Goal: Check status: Check status

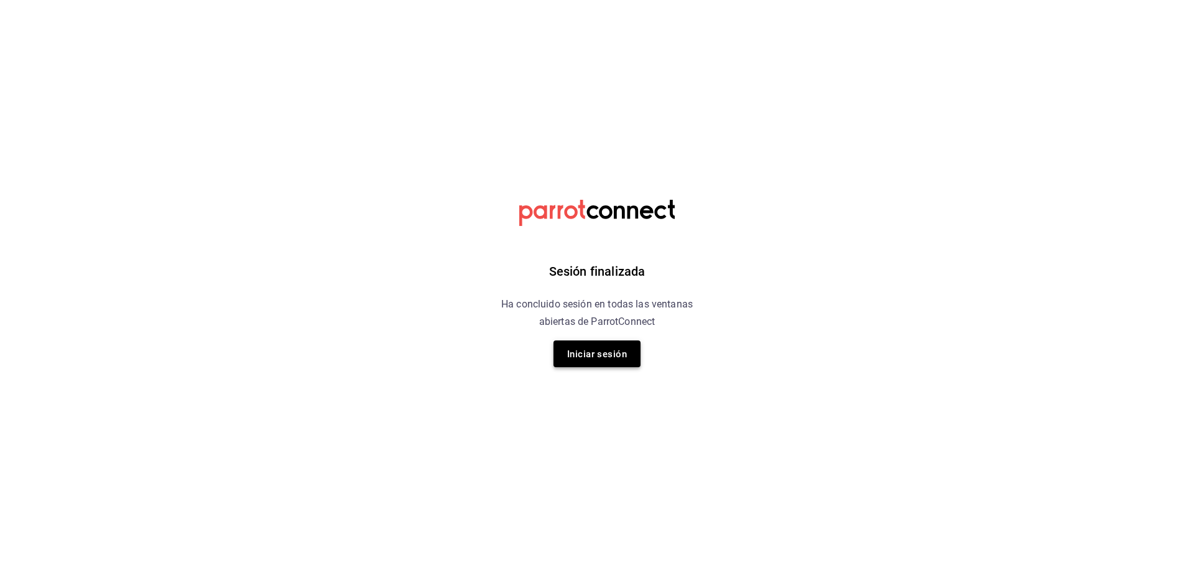
click at [562, 348] on button "Iniciar sesión" at bounding box center [597, 353] width 87 height 27
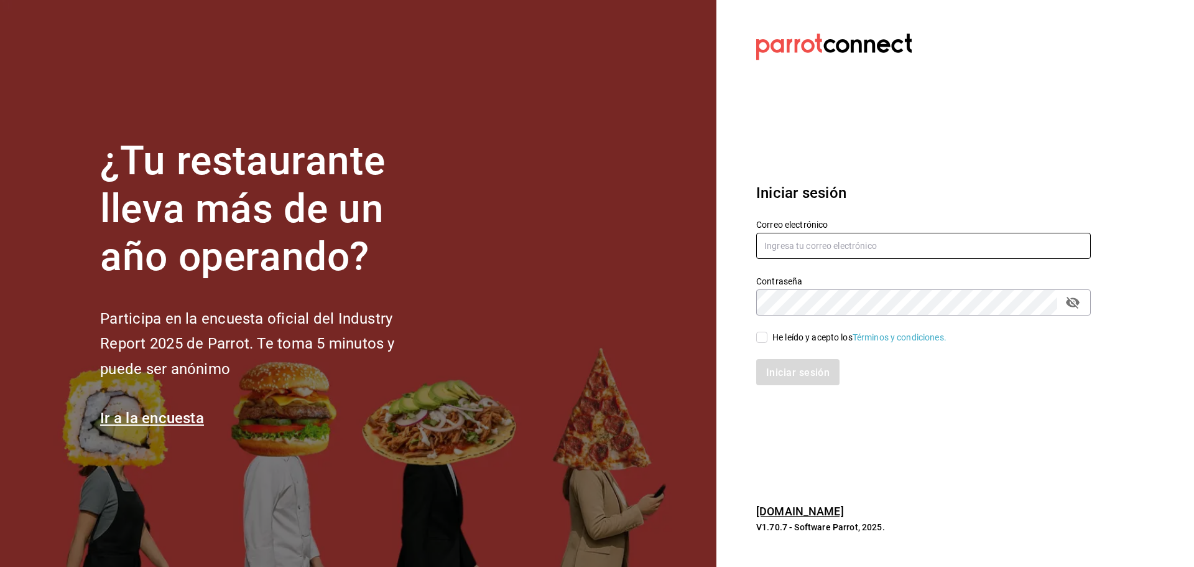
type input "[EMAIL_ADDRESS][PERSON_NAME][DOMAIN_NAME]"
click at [767, 337] on input "He leído y acepto los Términos y condiciones." at bounding box center [762, 337] width 11 height 11
checkbox input "true"
click at [774, 359] on button "Iniciar sesión" at bounding box center [799, 372] width 85 height 26
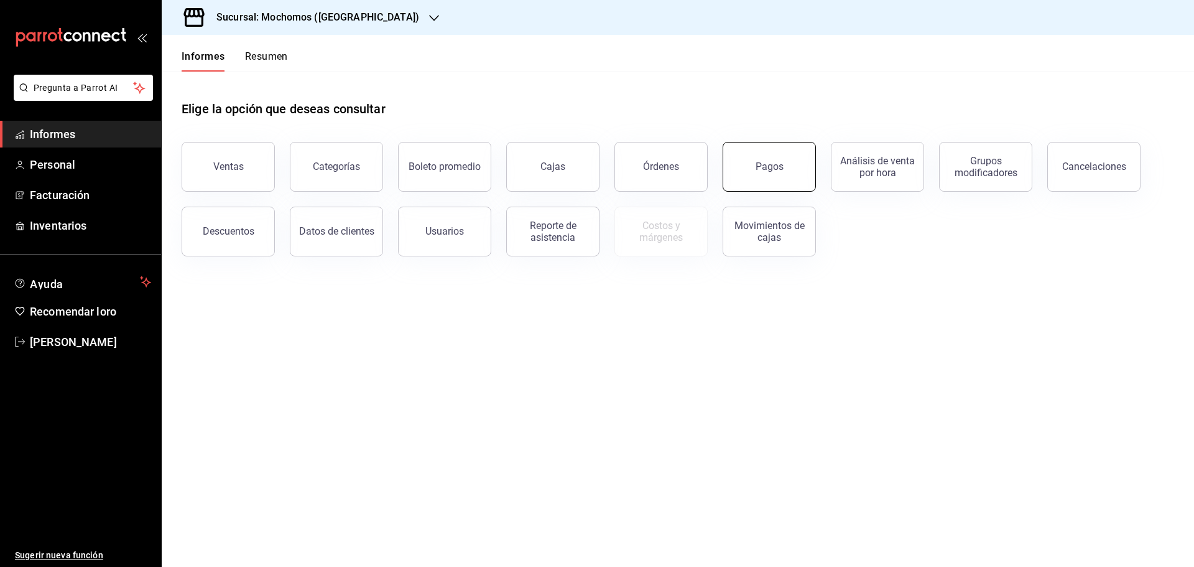
click at [765, 177] on button "Pagos" at bounding box center [769, 167] width 93 height 50
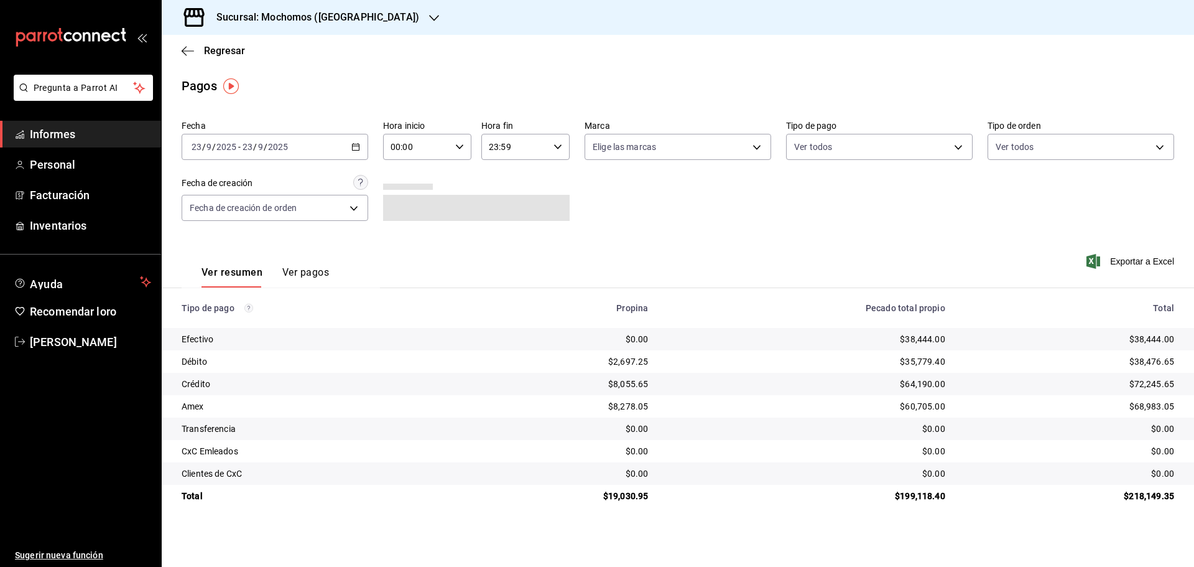
click at [440, 146] on input "00:00" at bounding box center [416, 146] width 67 height 25
click at [417, 233] on span "06" at bounding box center [405, 233] width 24 height 10
click at [643, 216] on div at bounding box center [597, 283] width 1194 height 567
click at [353, 142] on div "2025-09-23 23 / 9 / 2025 - 2025-09-23 23 / 9 / 2025" at bounding box center [275, 147] width 187 height 26
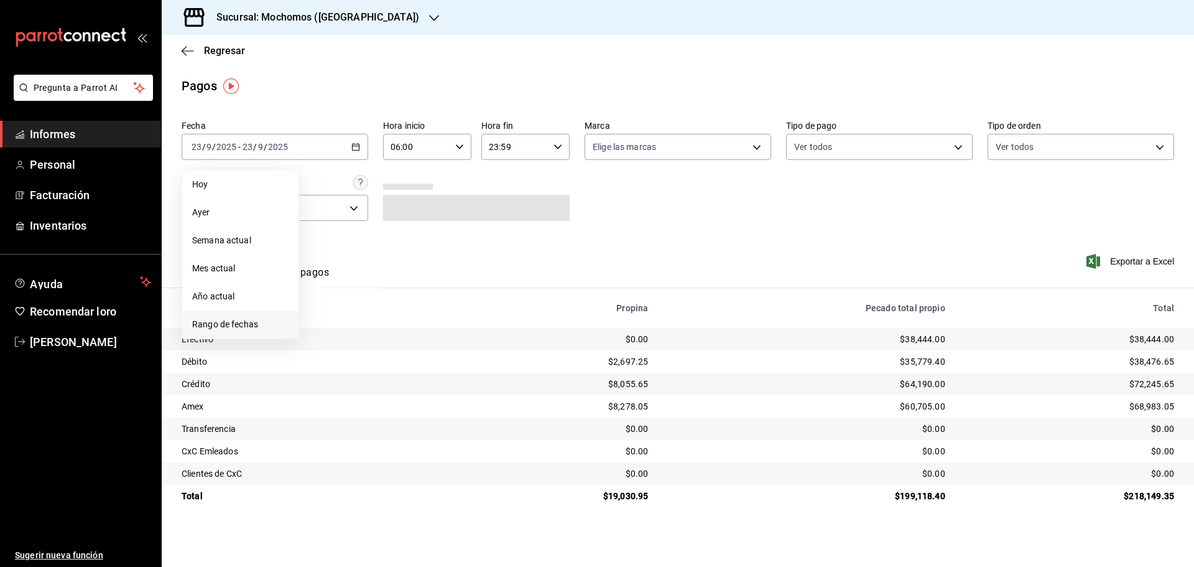
click at [256, 318] on span "Rango de fechas" at bounding box center [240, 324] width 96 height 13
click at [323, 310] on font "22" at bounding box center [325, 311] width 8 height 9
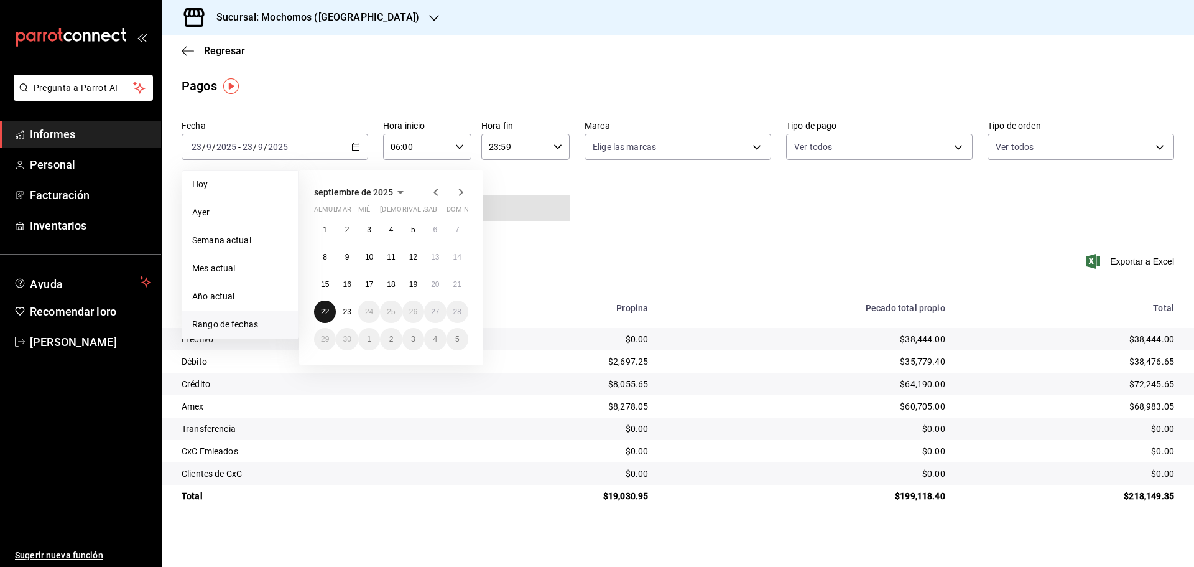
click at [330, 312] on button "22" at bounding box center [325, 311] width 22 height 22
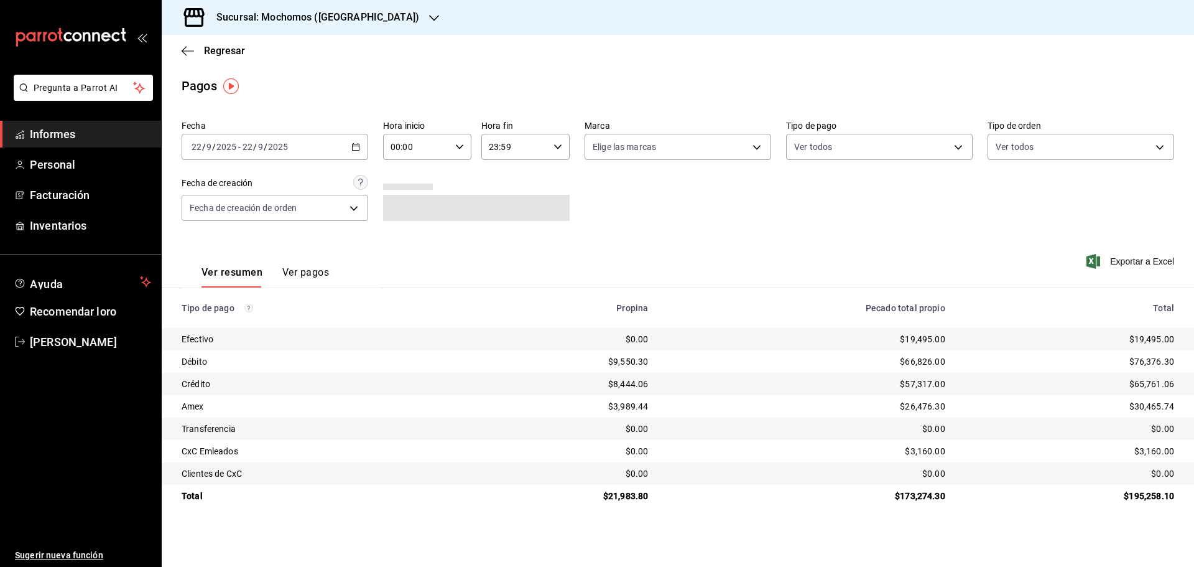
click at [361, 154] on div "2025-09-22 22 / 9 / 2025 - 2025-09-22 22 / 9 / 2025" at bounding box center [275, 147] width 187 height 26
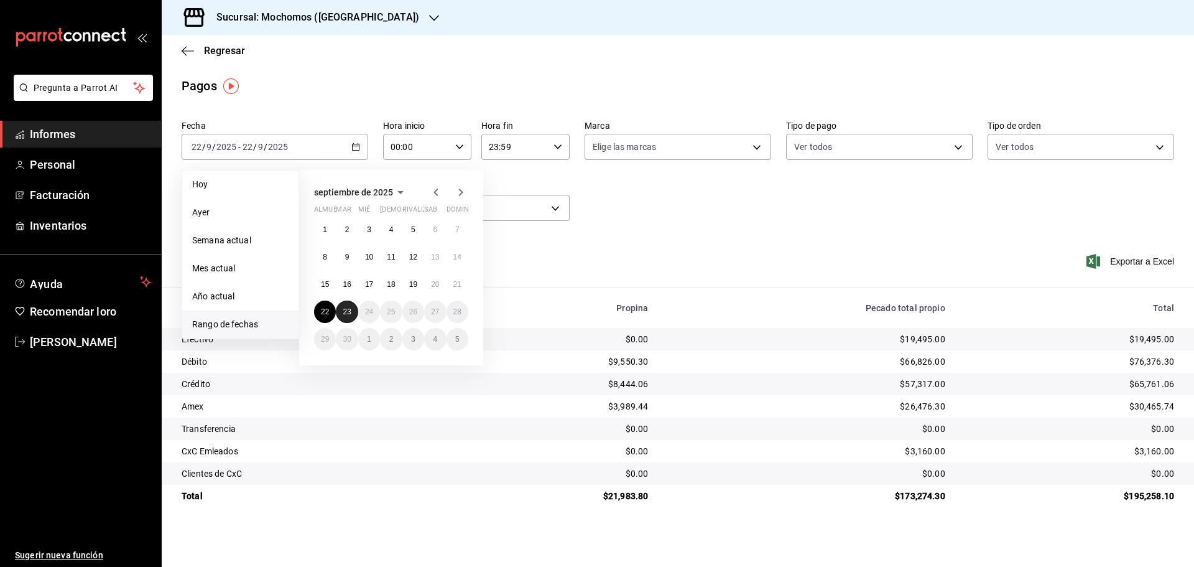
click at [345, 308] on font "23" at bounding box center [347, 311] width 8 height 9
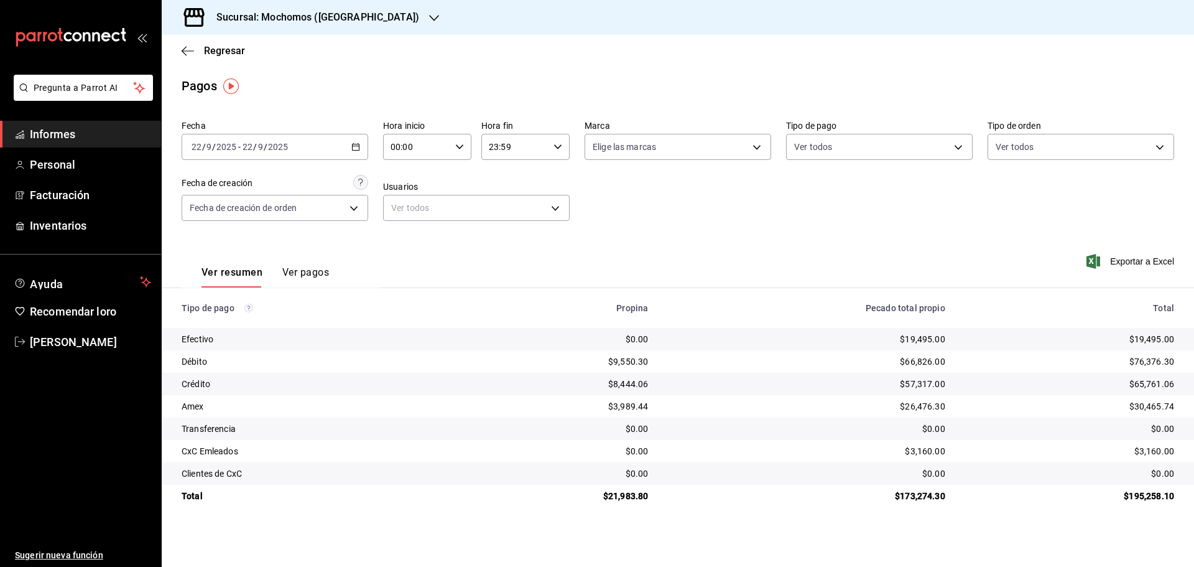
click at [585, 251] on div "Ver resumen Ver pagos Exportar a Excel" at bounding box center [678, 269] width 1033 height 67
click at [420, 161] on div "Fecha 2025-09-22 22 / 9 / 2025 - 2025-09-22 22 / 9 / 2025 Hora inicio 00:00 Hor…" at bounding box center [678, 175] width 993 height 121
click at [418, 153] on input "00:00" at bounding box center [416, 146] width 67 height 25
click at [401, 210] on font "03" at bounding box center [406, 206] width 10 height 10
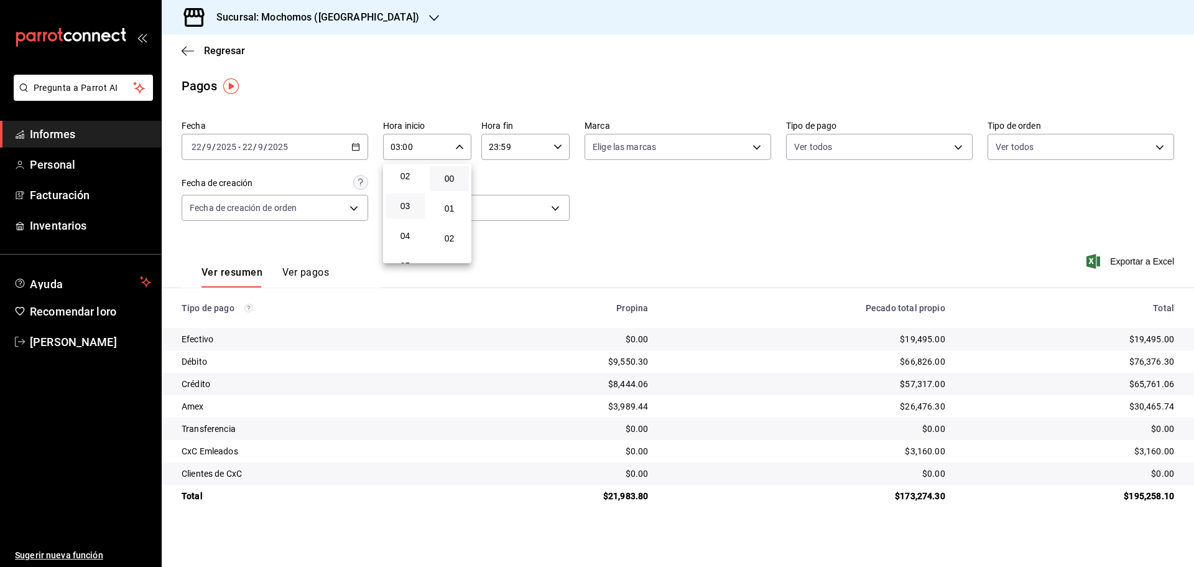
click at [362, 157] on div at bounding box center [597, 283] width 1194 height 567
click at [355, 151] on \(Stroke\) "button" at bounding box center [355, 147] width 7 height 7
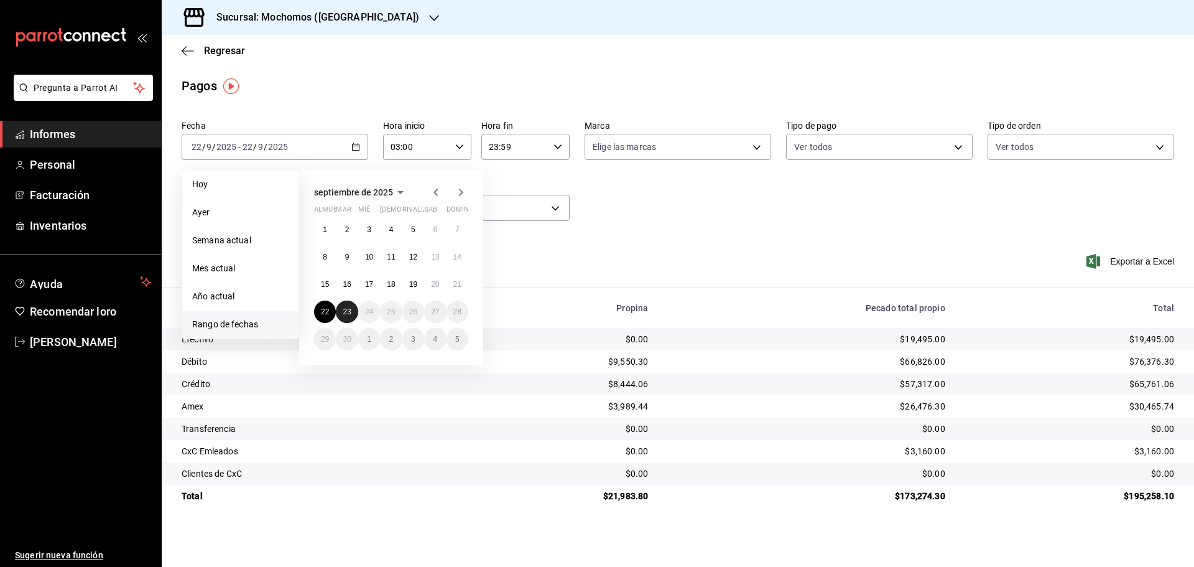
click at [343, 309] on font "23" at bounding box center [347, 311] width 8 height 9
click at [347, 310] on font "23" at bounding box center [347, 311] width 8 height 9
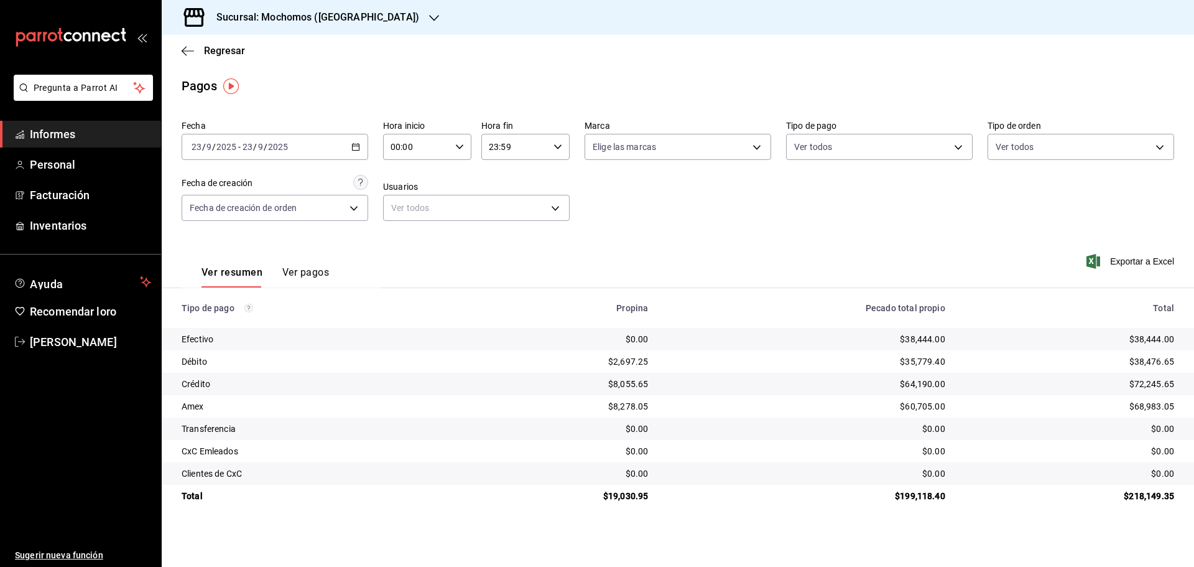
click at [438, 142] on input "00:00" at bounding box center [416, 146] width 67 height 25
click at [412, 212] on button "05" at bounding box center [405, 203] width 39 height 25
type input "05:00"
click at [809, 212] on div at bounding box center [597, 283] width 1194 height 567
